Goal: Navigation & Orientation: Find specific page/section

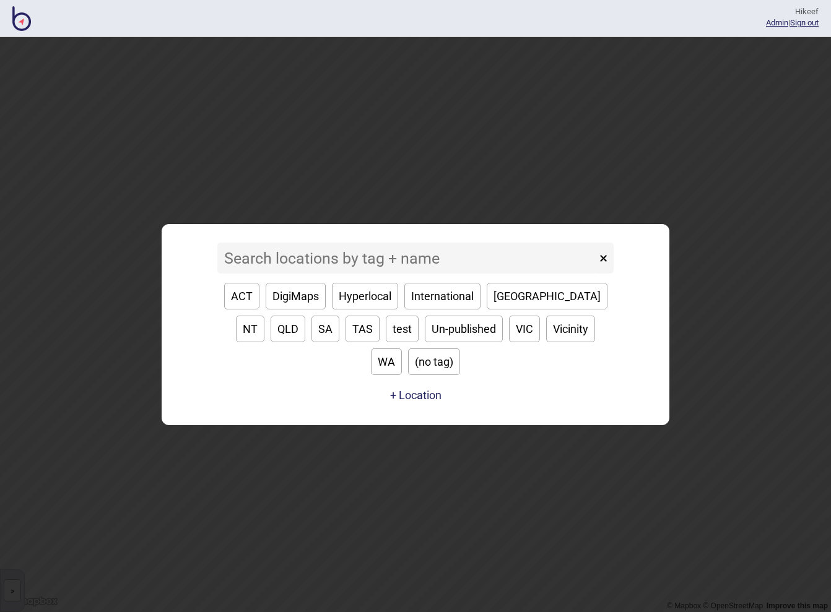
click at [362, 274] on input at bounding box center [406, 258] width 379 height 31
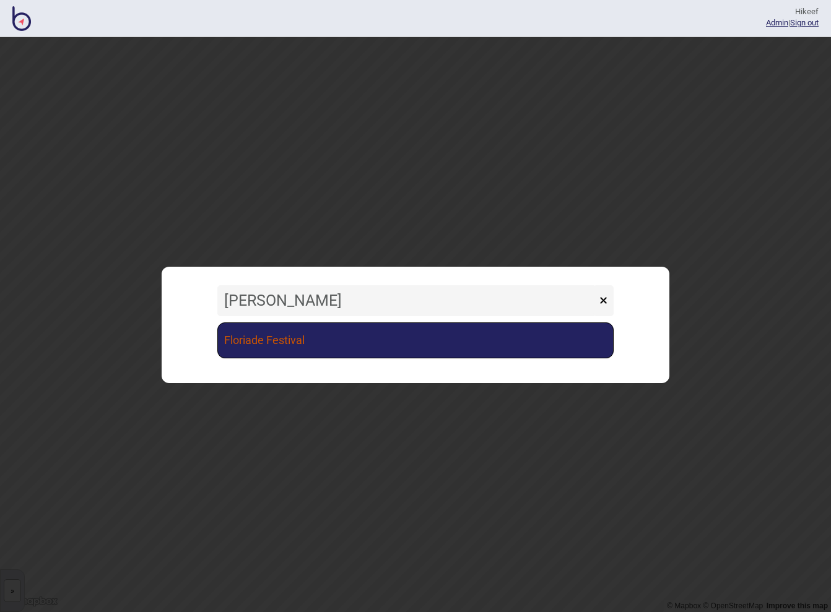
type input "[PERSON_NAME]"
click at [298, 346] on link "Floriade Festival" at bounding box center [415, 341] width 396 height 36
